Goal: Obtain resource: Download file/media

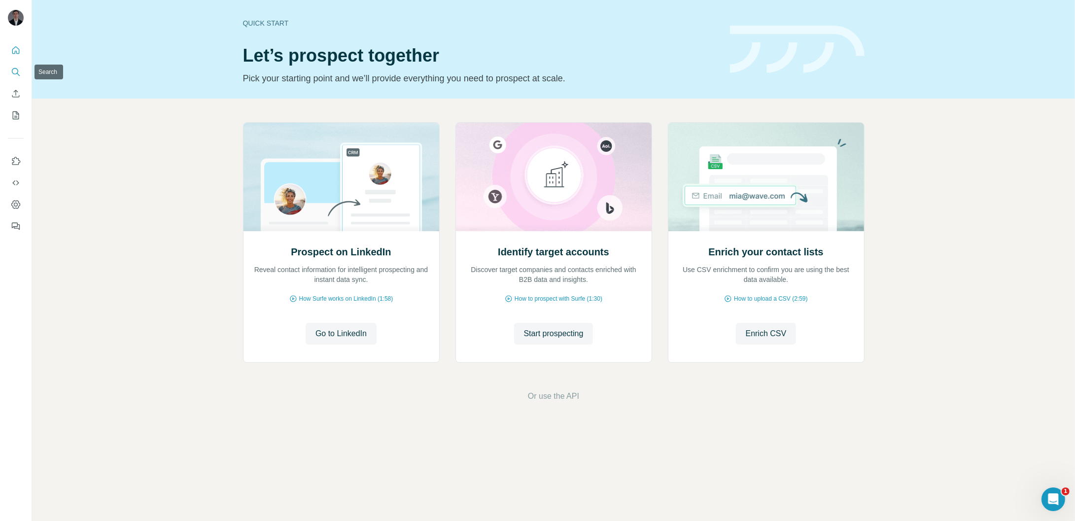
click at [18, 70] on icon "Search" at bounding box center [16, 72] width 10 height 10
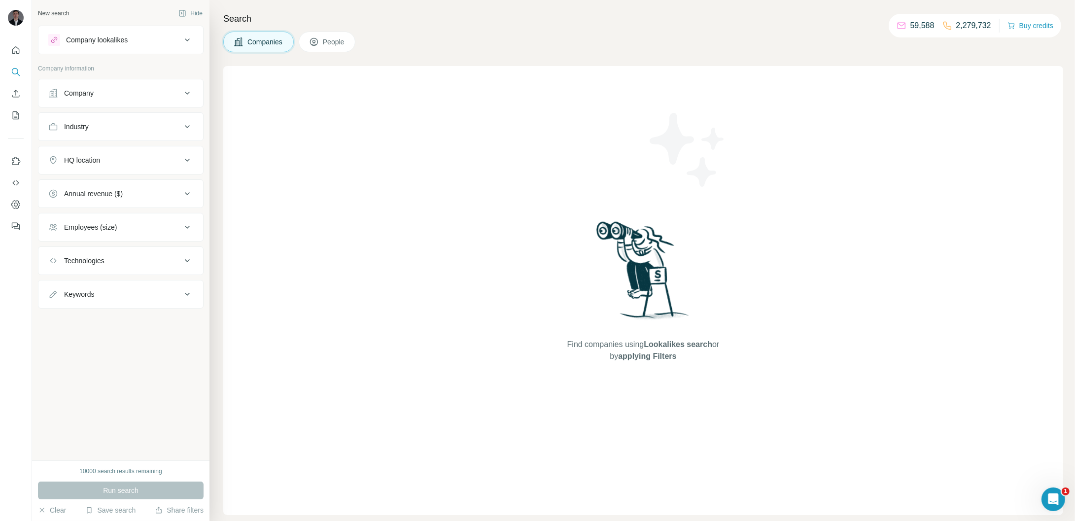
click at [193, 93] on icon at bounding box center [187, 93] width 12 height 12
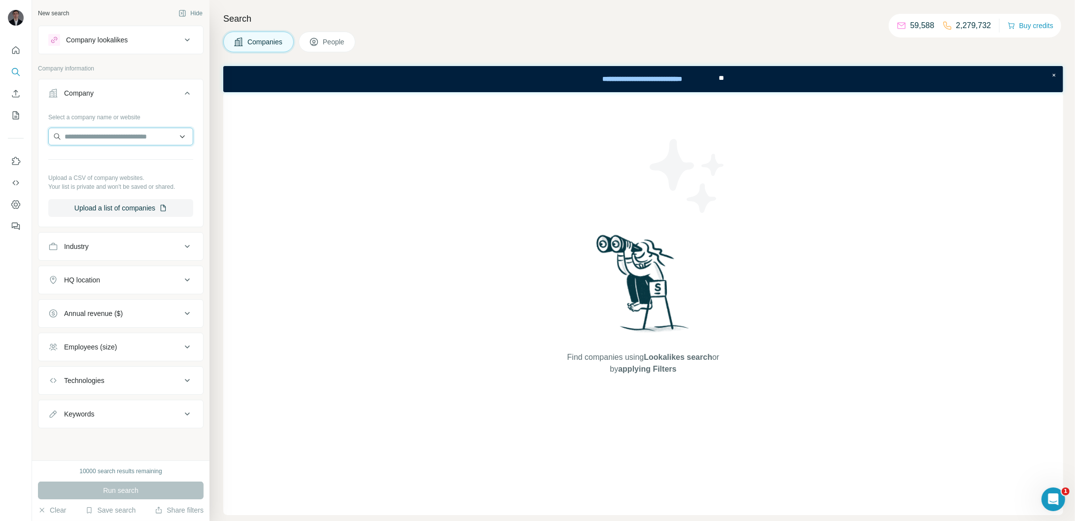
click at [119, 136] on input "text" at bounding box center [120, 137] width 145 height 18
click at [16, 114] on icon "My lists" at bounding box center [16, 114] width 5 height 6
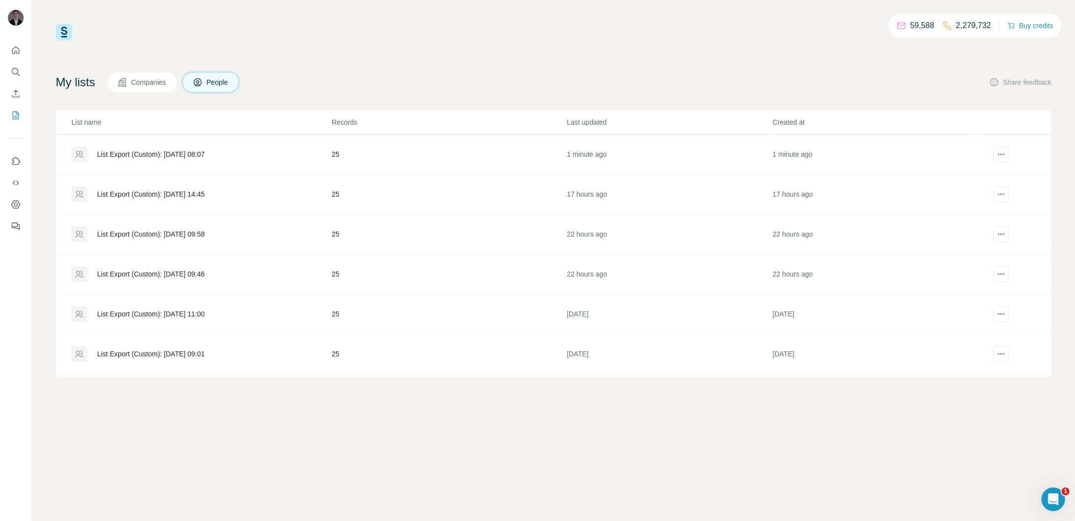
click at [186, 155] on div "List Export (Custom): [DATE] 08:07" at bounding box center [150, 154] width 107 height 10
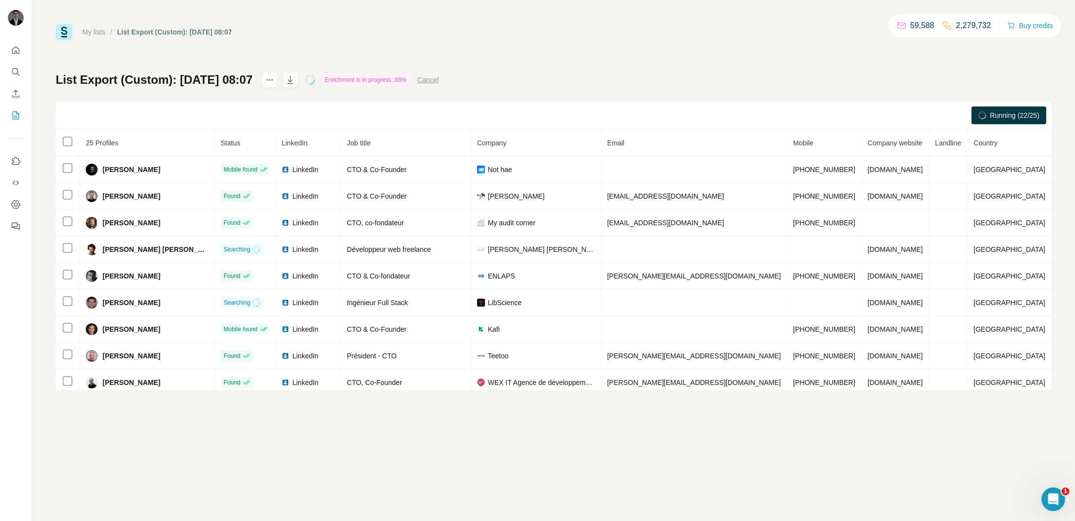
click at [295, 82] on icon "button" at bounding box center [291, 80] width 10 height 10
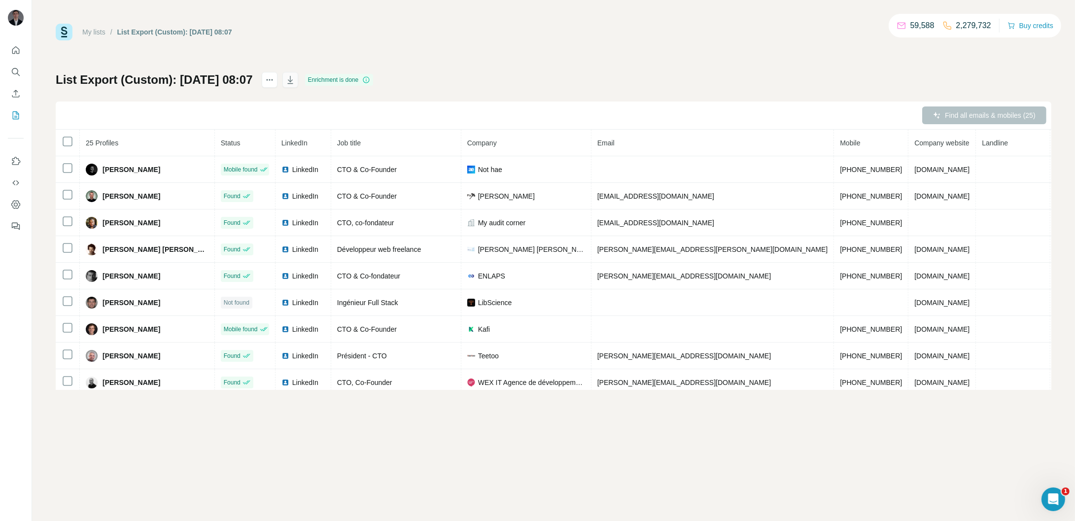
click at [298, 83] on button "button" at bounding box center [291, 80] width 16 height 16
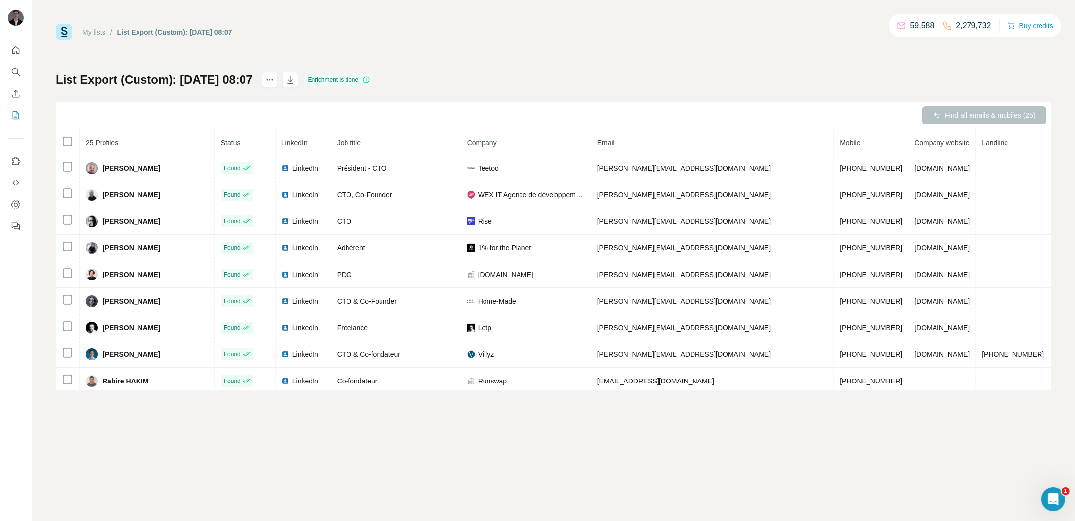
scroll to position [73, 0]
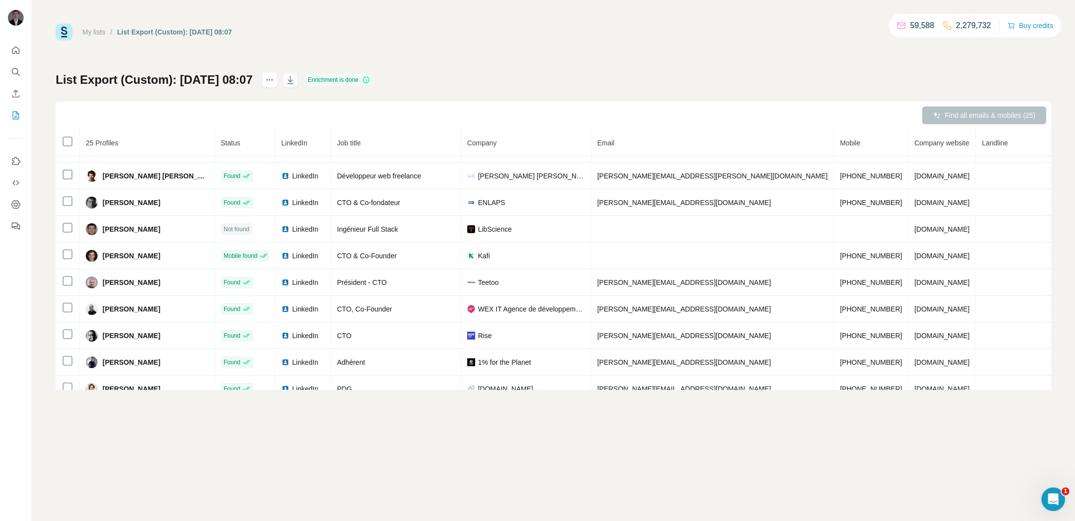
click at [295, 84] on icon "button" at bounding box center [291, 80] width 10 height 10
click at [159, 498] on span "Close" at bounding box center [162, 497] width 18 height 10
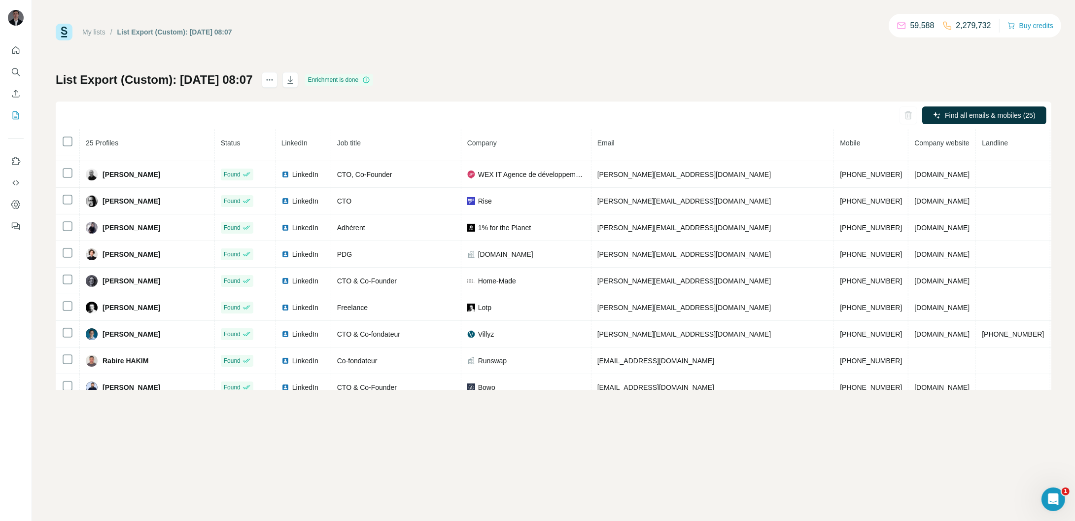
scroll to position [436, 0]
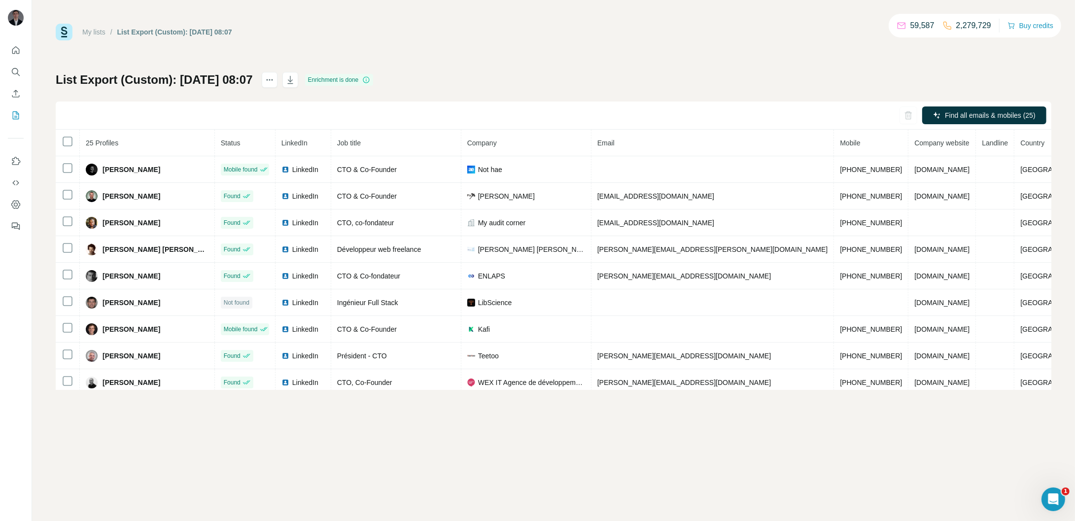
click at [17, 120] on button "My lists" at bounding box center [16, 116] width 16 height 18
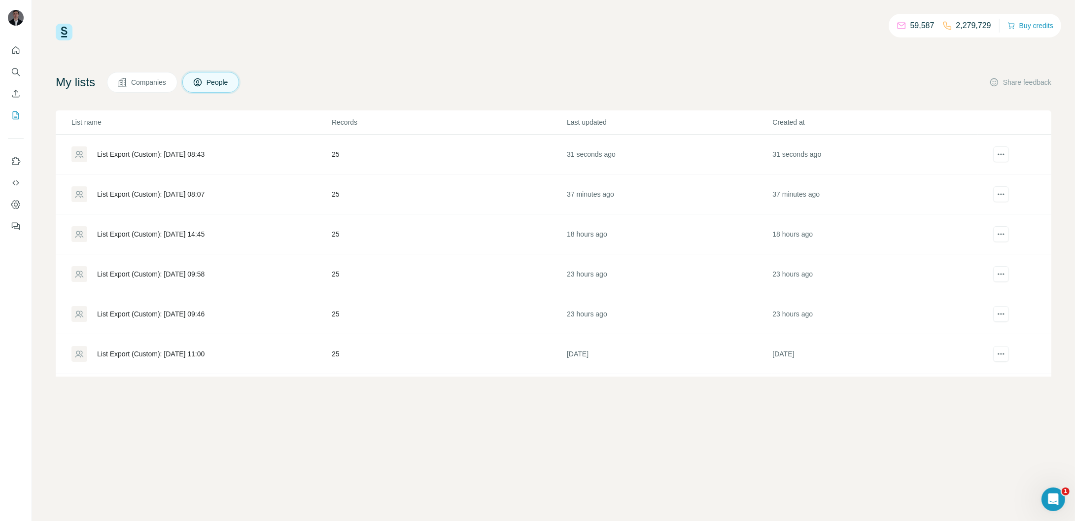
click at [139, 157] on div "List Export (Custom): 08/10/2025 08:43" at bounding box center [150, 154] width 107 height 10
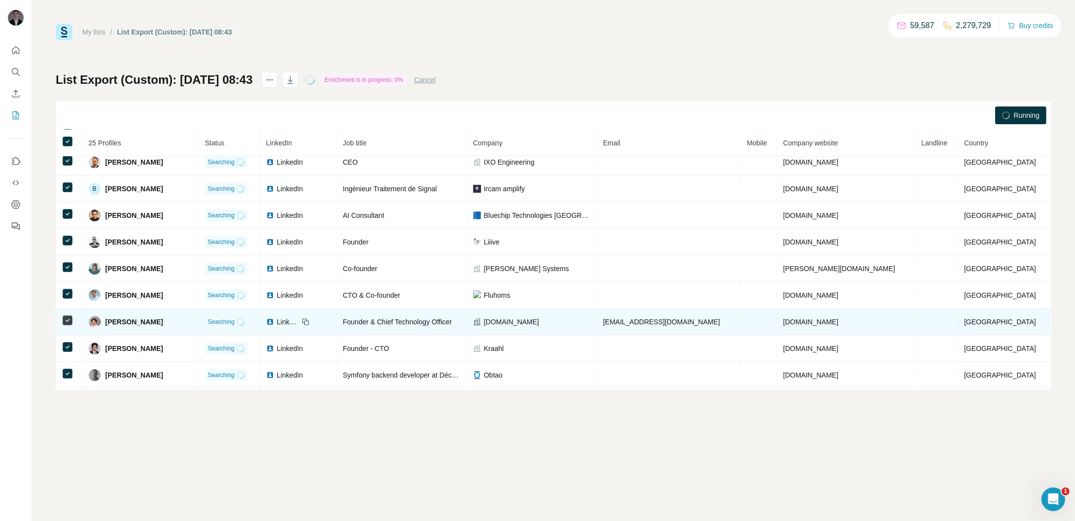
scroll to position [35, 0]
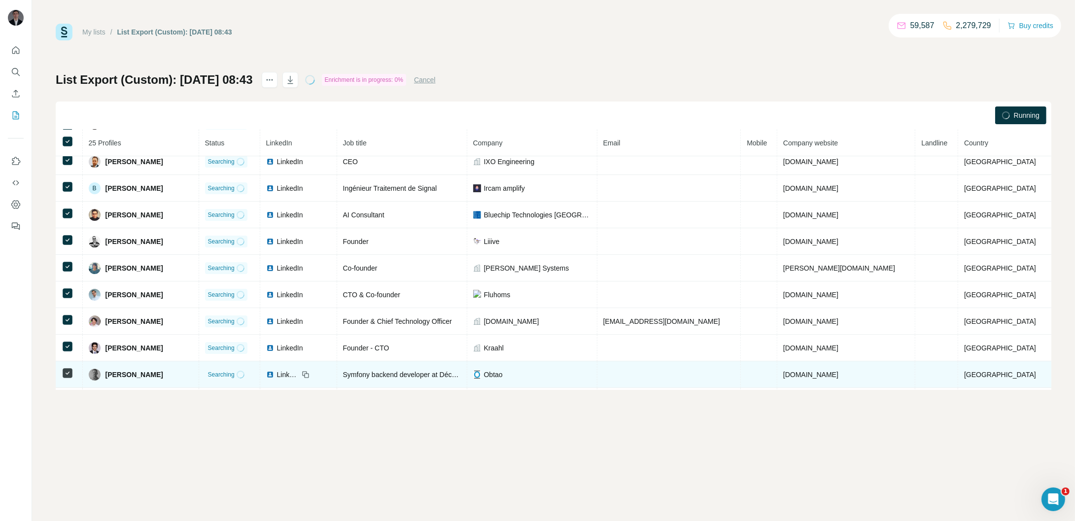
drag, startPoint x: 390, startPoint y: 435, endPoint x: 225, endPoint y: 364, distance: 178.9
click at [389, 435] on div "My lists / List Export (Custom): 08/10/2025 08:43 59,587 2,279,729 Buy credits …" at bounding box center [553, 260] width 1043 height 521
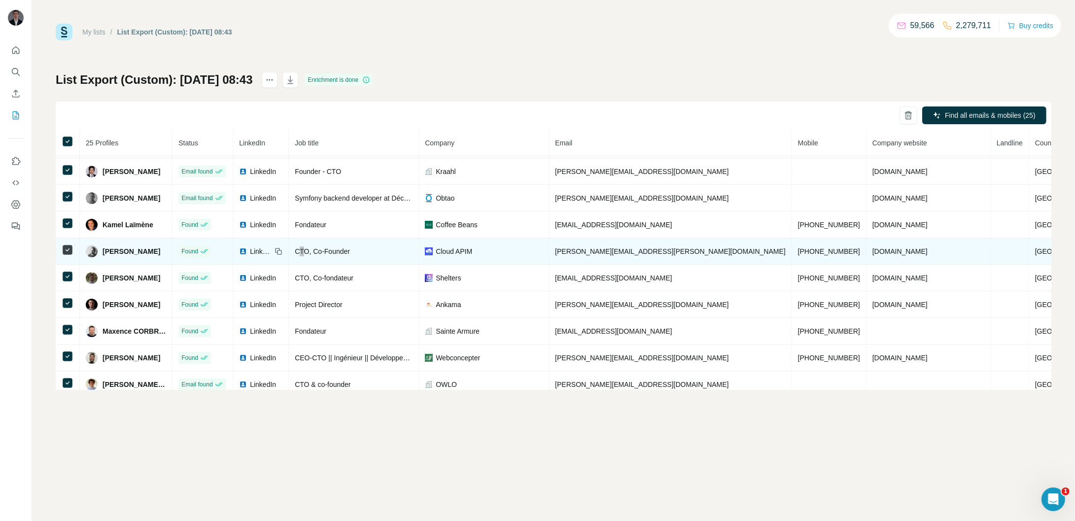
scroll to position [210, 0]
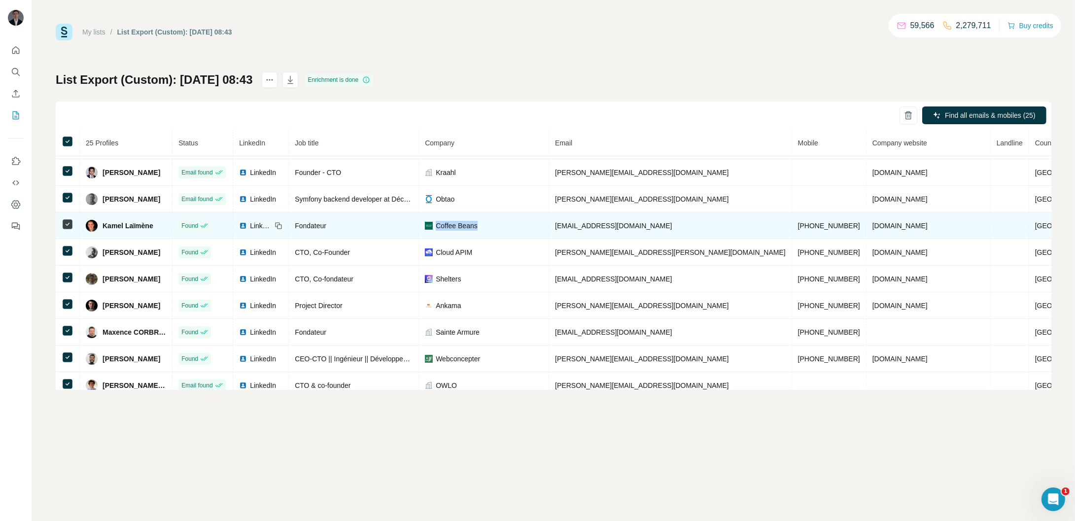
drag, startPoint x: 561, startPoint y: 229, endPoint x: 507, endPoint y: 229, distance: 53.7
click at [507, 229] on div "Coffee Beans" at bounding box center [484, 226] width 118 height 10
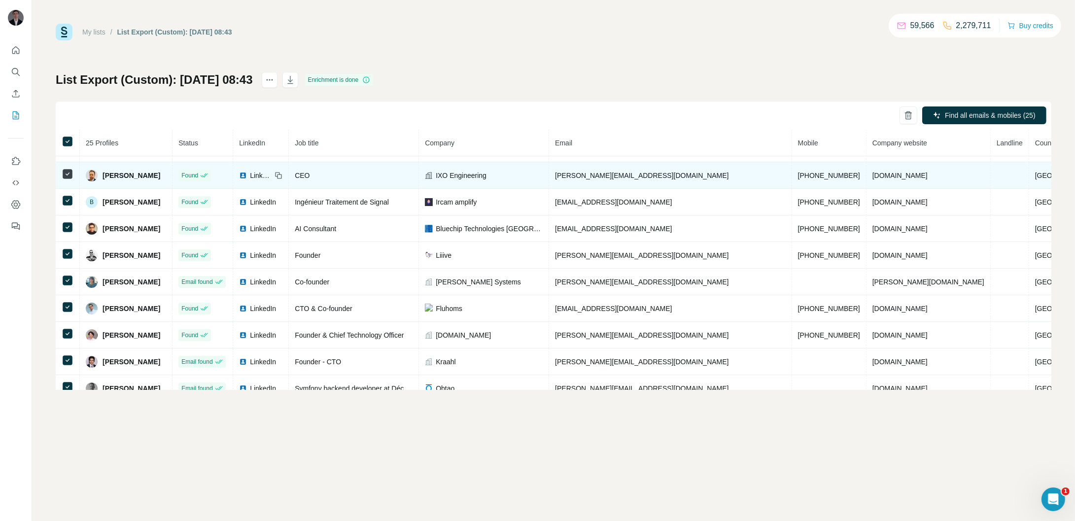
scroll to position [0, 0]
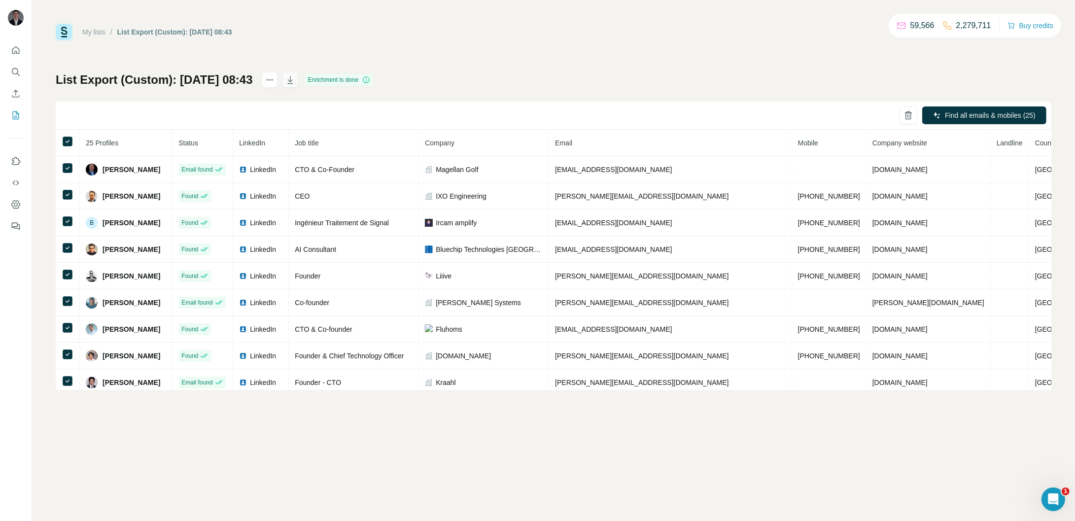
click at [293, 81] on icon "button" at bounding box center [290, 80] width 5 height 3
